Goal: Check status: Check status

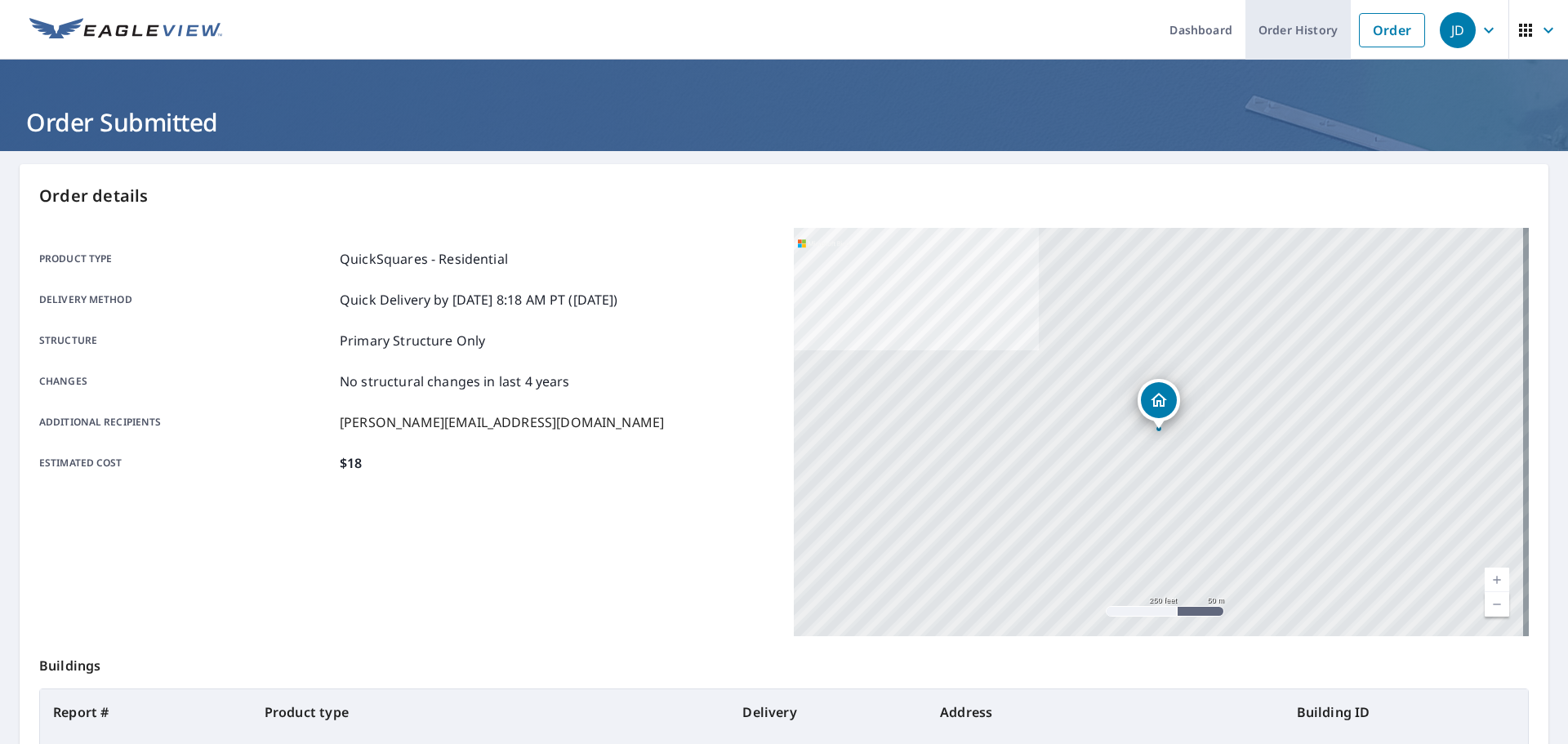
click at [1309, 39] on link "Order History" at bounding box center [1298, 30] width 106 height 60
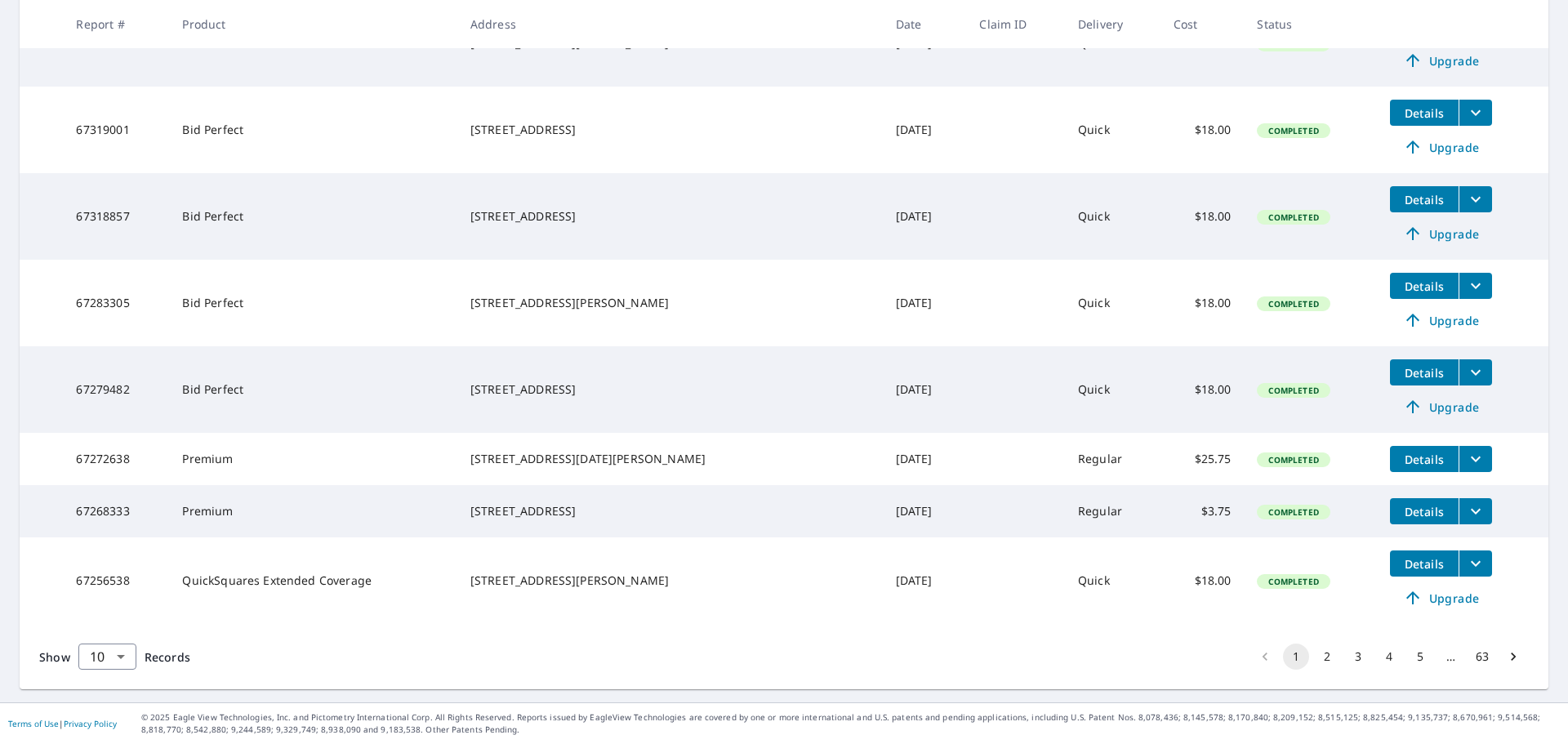
scroll to position [618, 0]
click at [1429, 556] on span "Details" at bounding box center [1424, 563] width 49 height 16
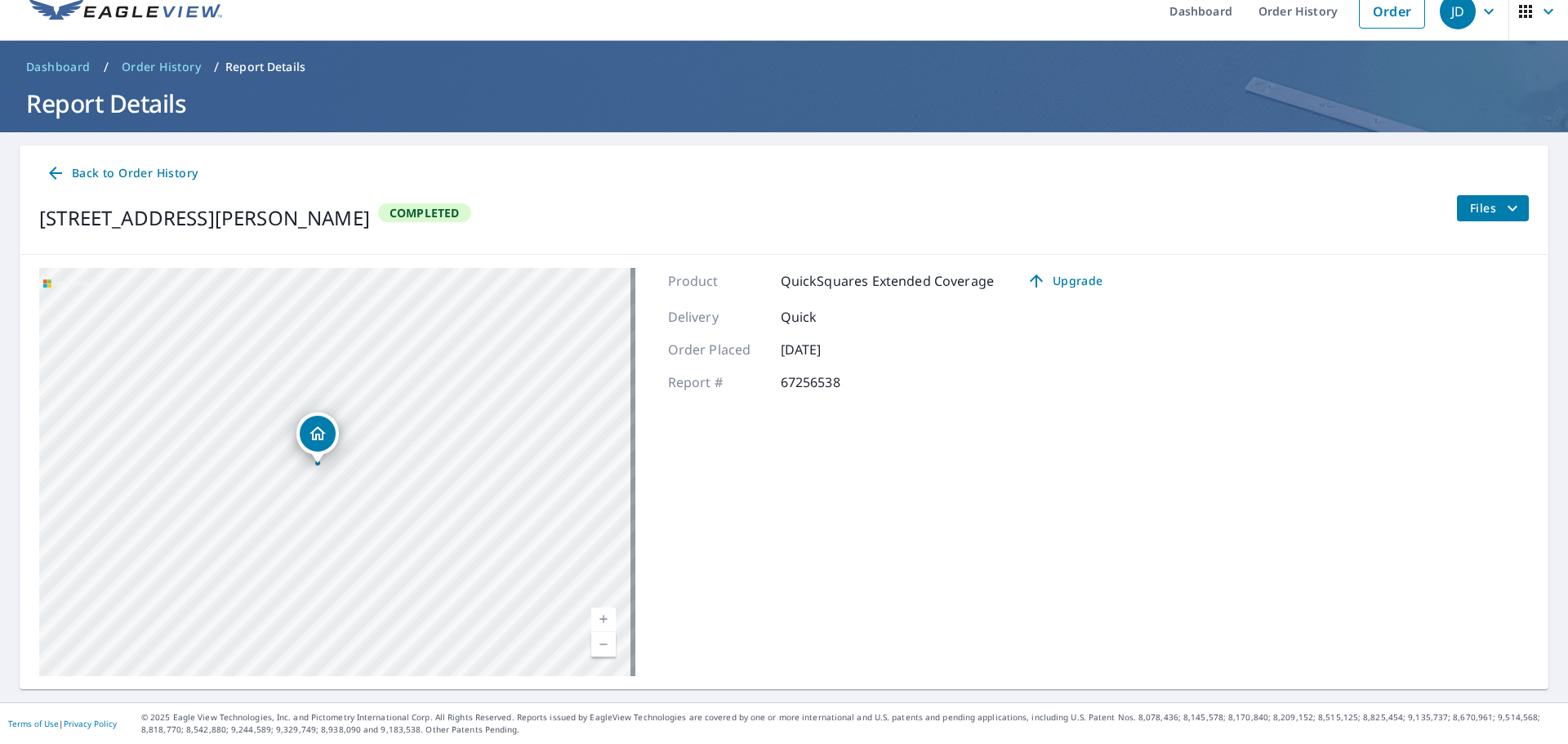
click at [51, 171] on icon at bounding box center [56, 173] width 20 height 20
